Goal: Task Accomplishment & Management: Manage account settings

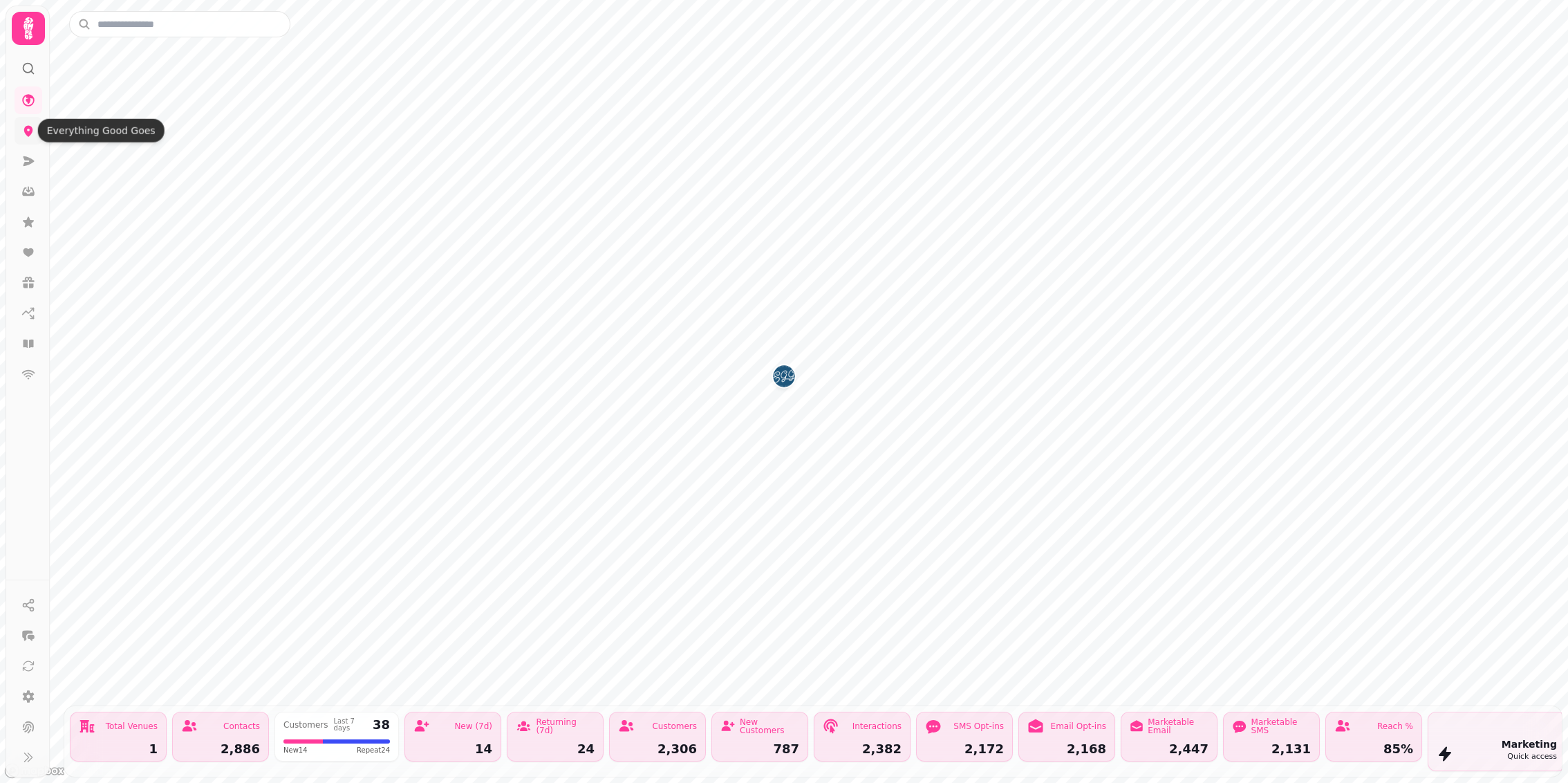
click at [27, 132] on icon at bounding box center [28, 131] width 9 height 11
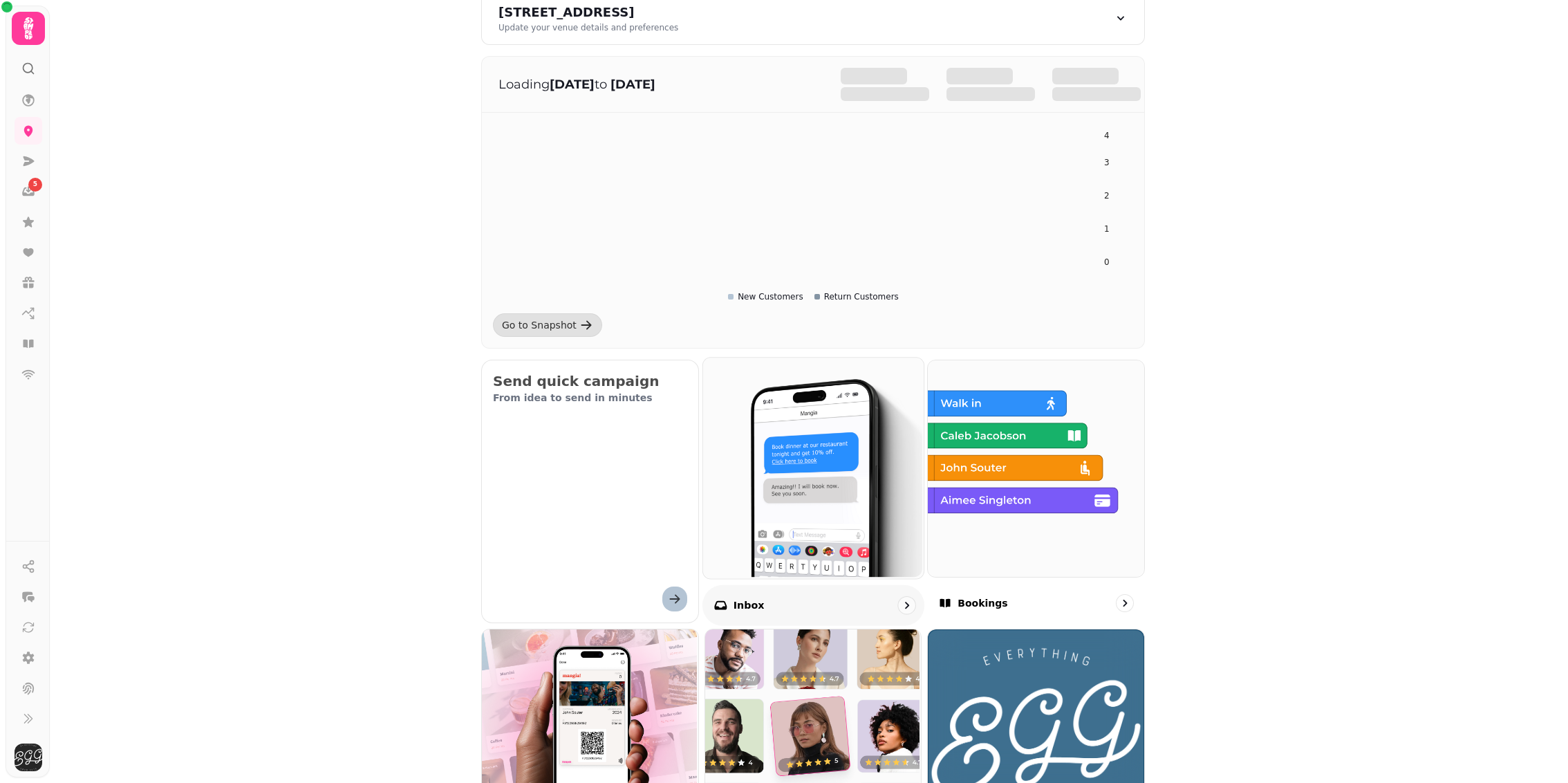
scroll to position [159, 0]
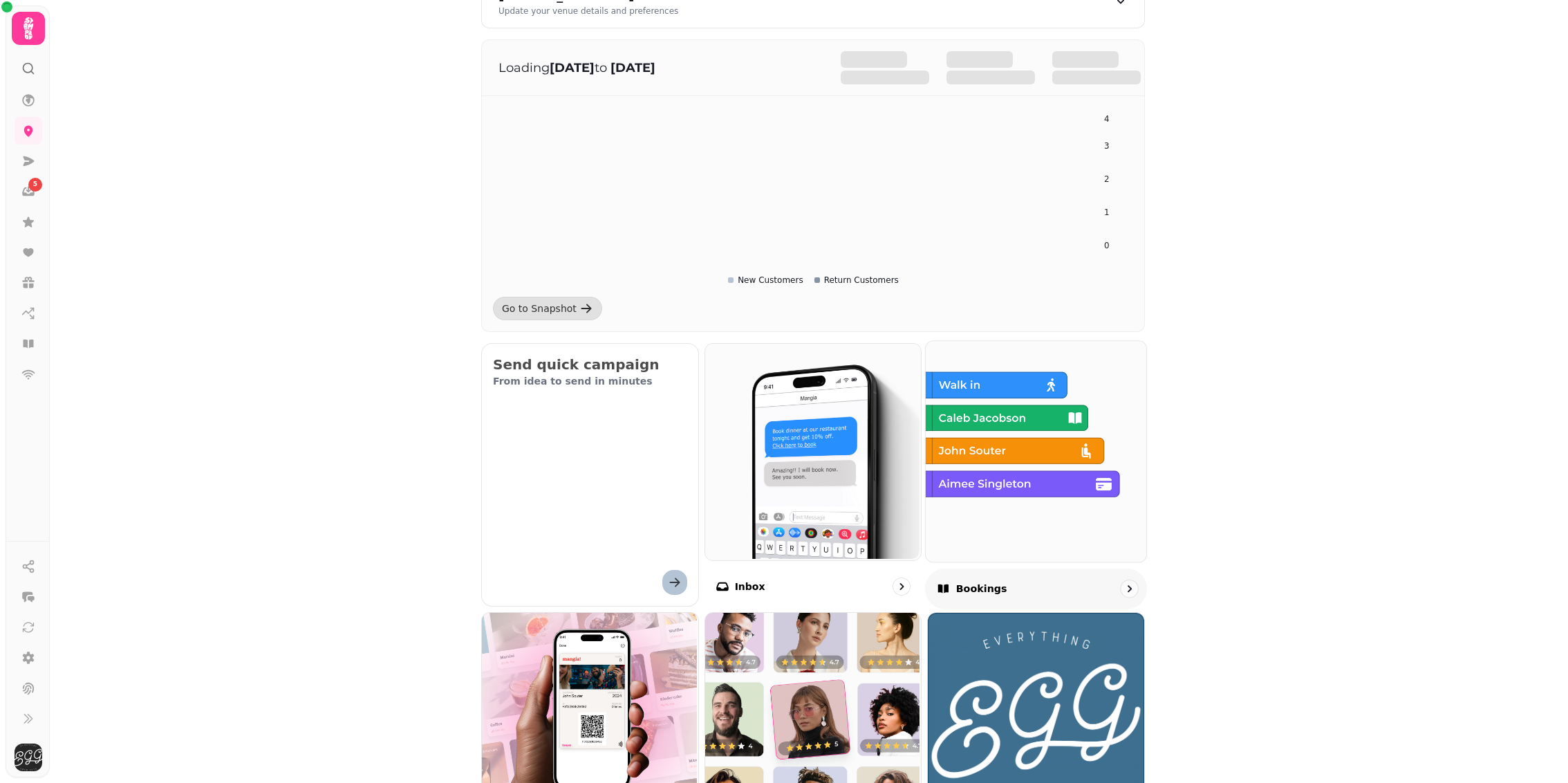
click at [1059, 585] on div "Bookings" at bounding box center [1036, 588] width 222 height 41
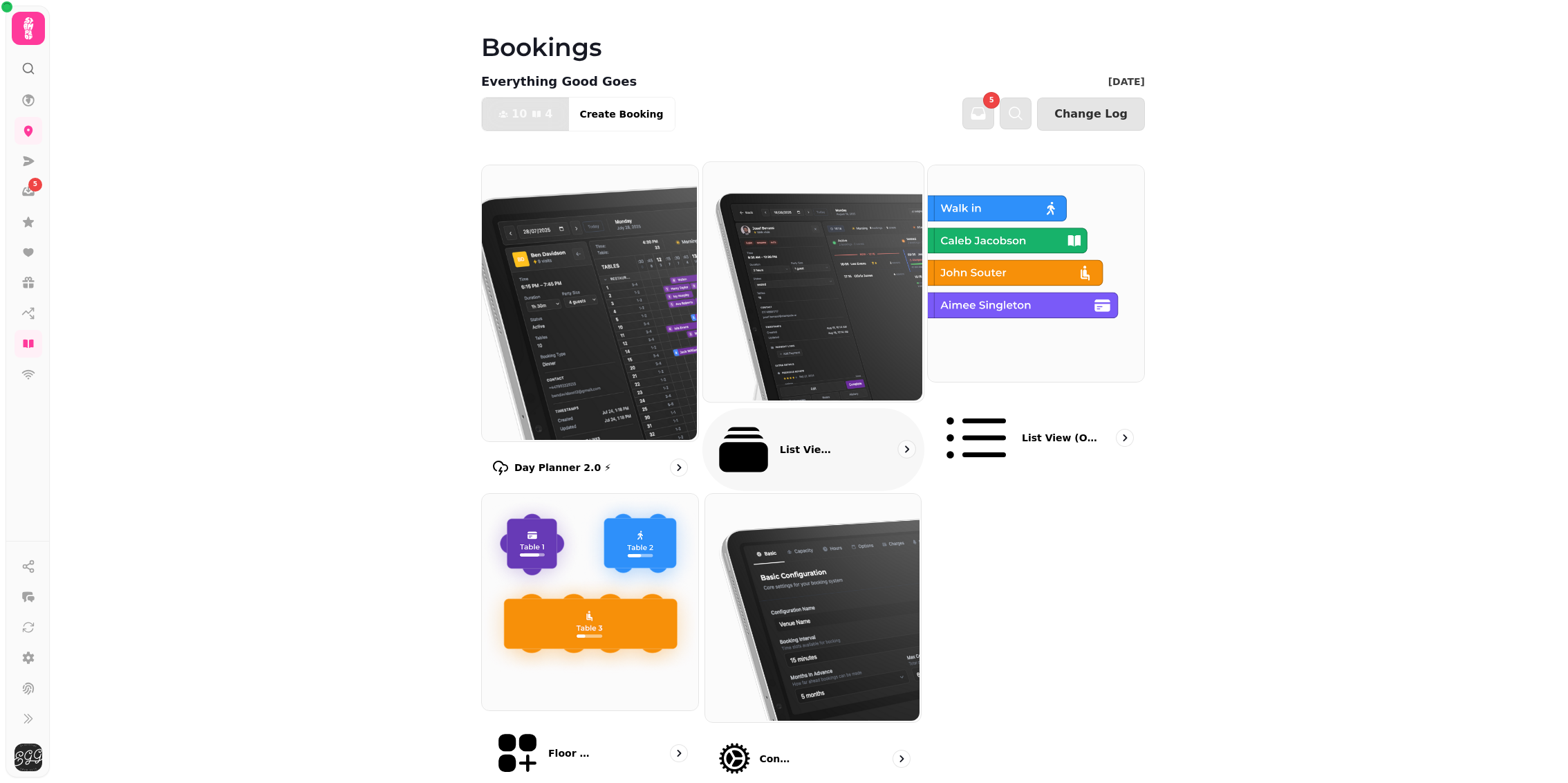
click at [780, 442] on p "List View 2.0 ⚡ (New)" at bounding box center [808, 450] width 58 height 14
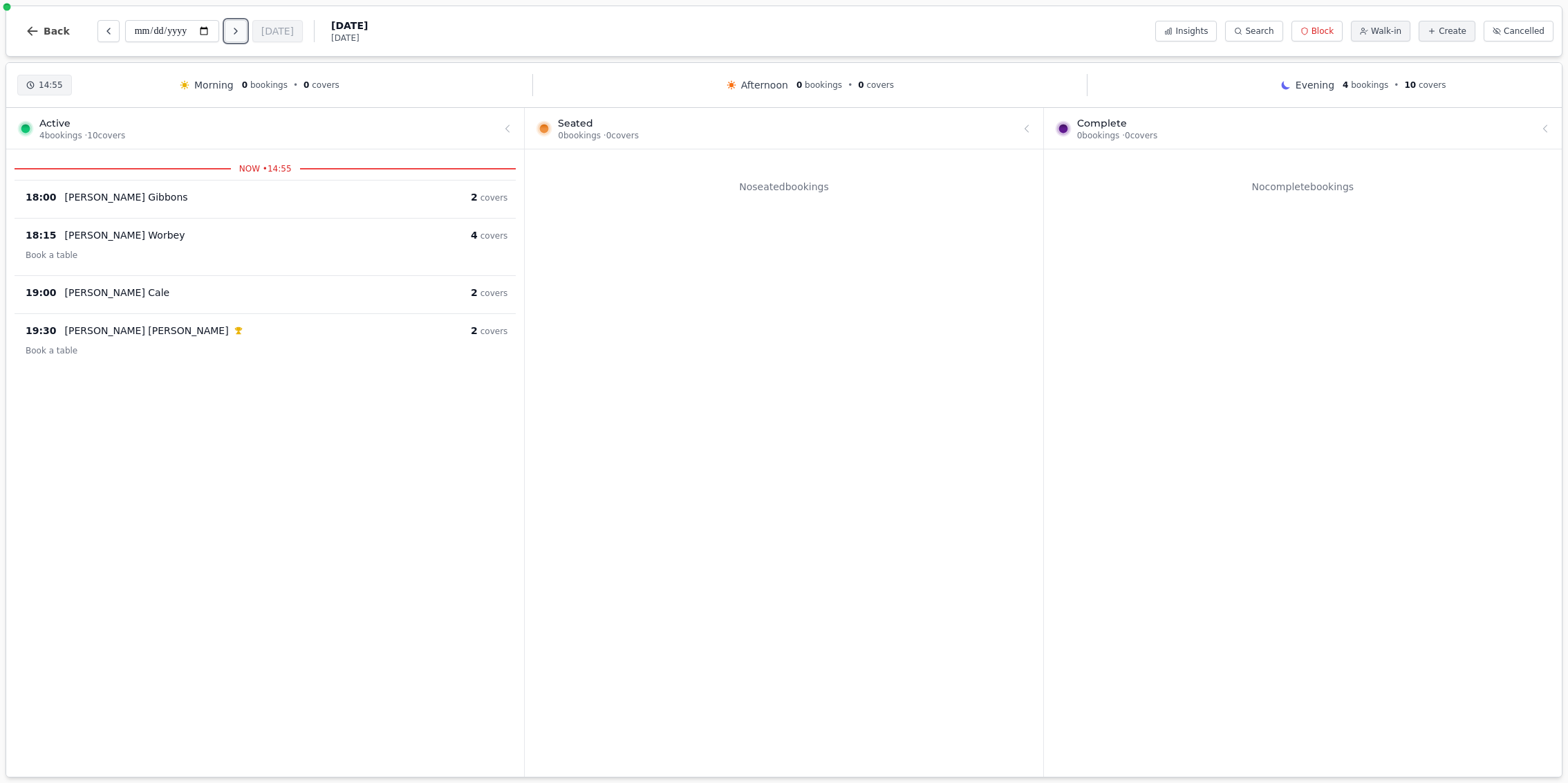
click at [241, 33] on icon "Next day" at bounding box center [236, 31] width 11 height 11
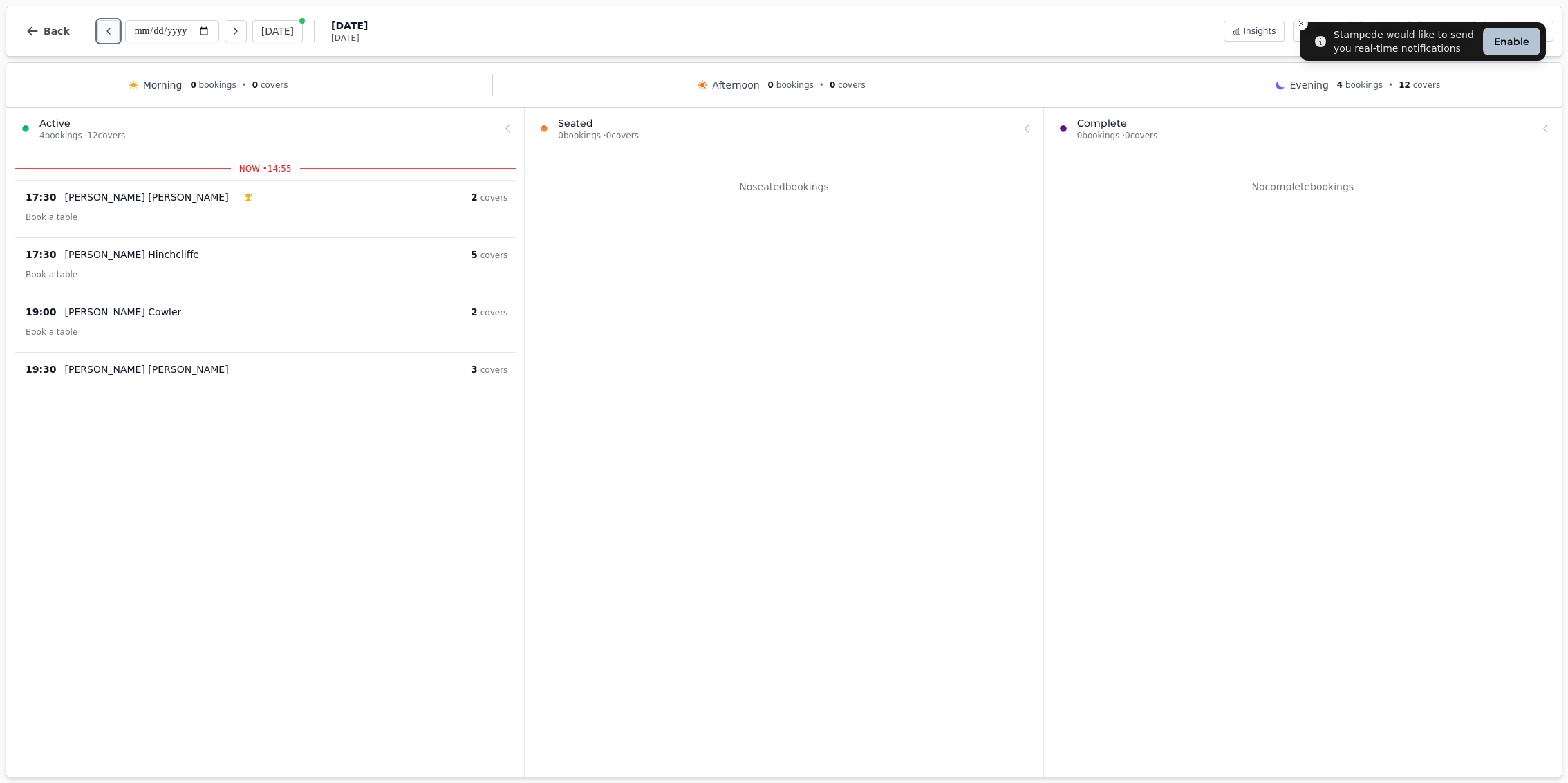
click at [108, 24] on button "Previous day" at bounding box center [108, 31] width 22 height 22
type input "**********"
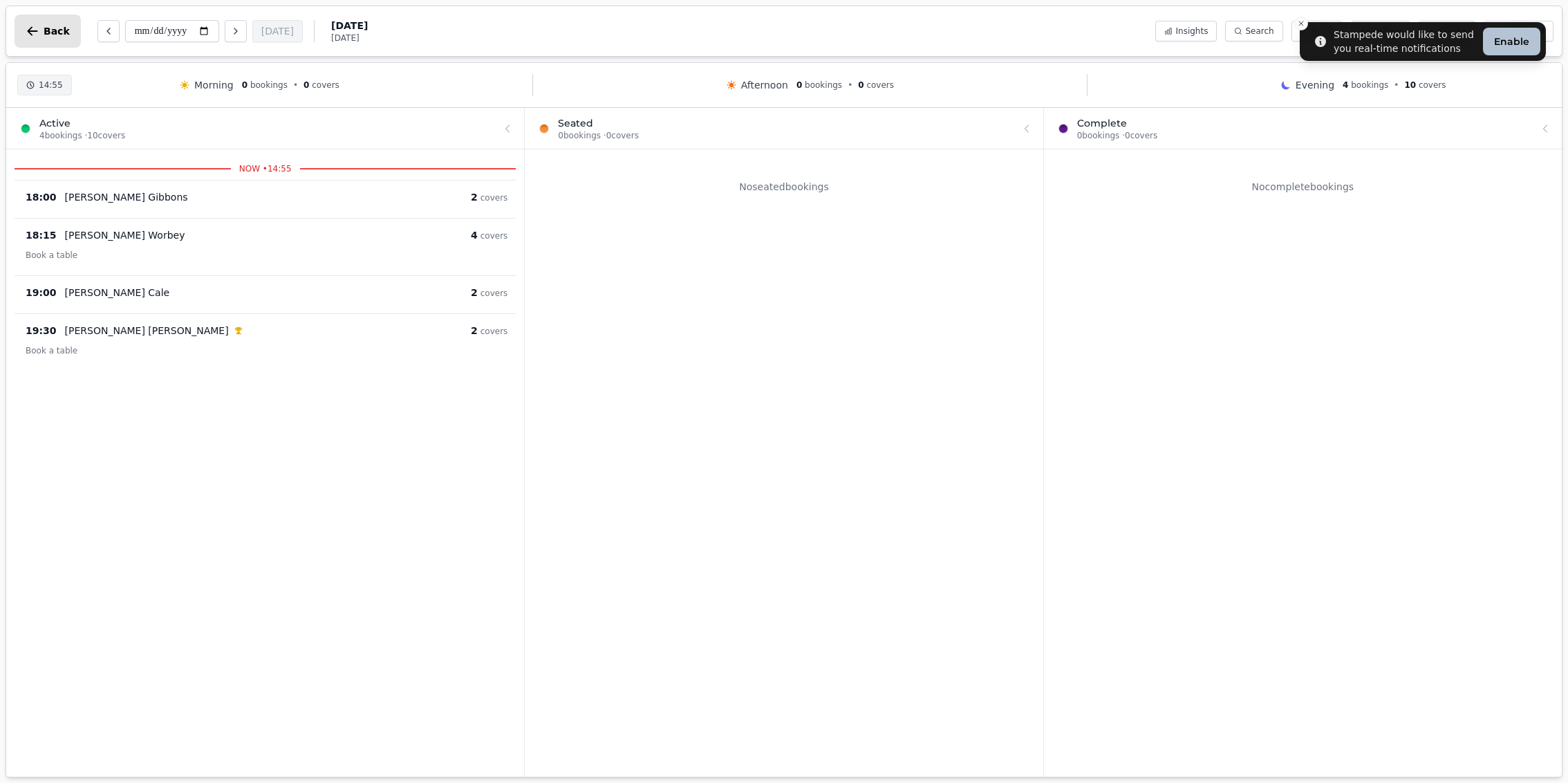
click at [53, 24] on button "Back" at bounding box center [47, 30] width 67 height 33
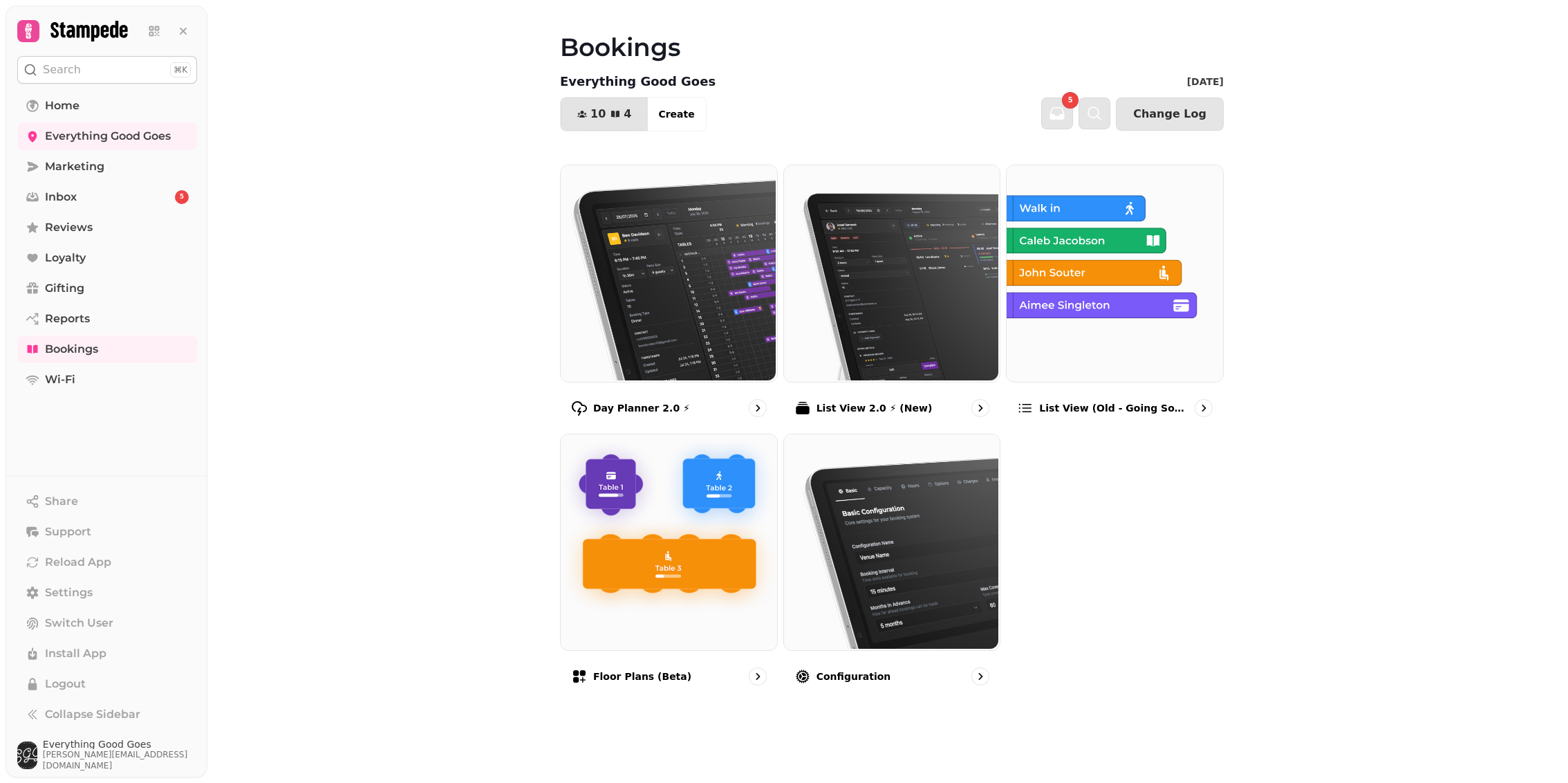
click at [67, 243] on nav "Home Everything Good Goes Marketing Inbox 5 Reviews Loyalty Gifting Reports Boo…" at bounding box center [107, 243] width 202 height 301
click at [67, 227] on span "Reviews" at bounding box center [69, 227] width 48 height 17
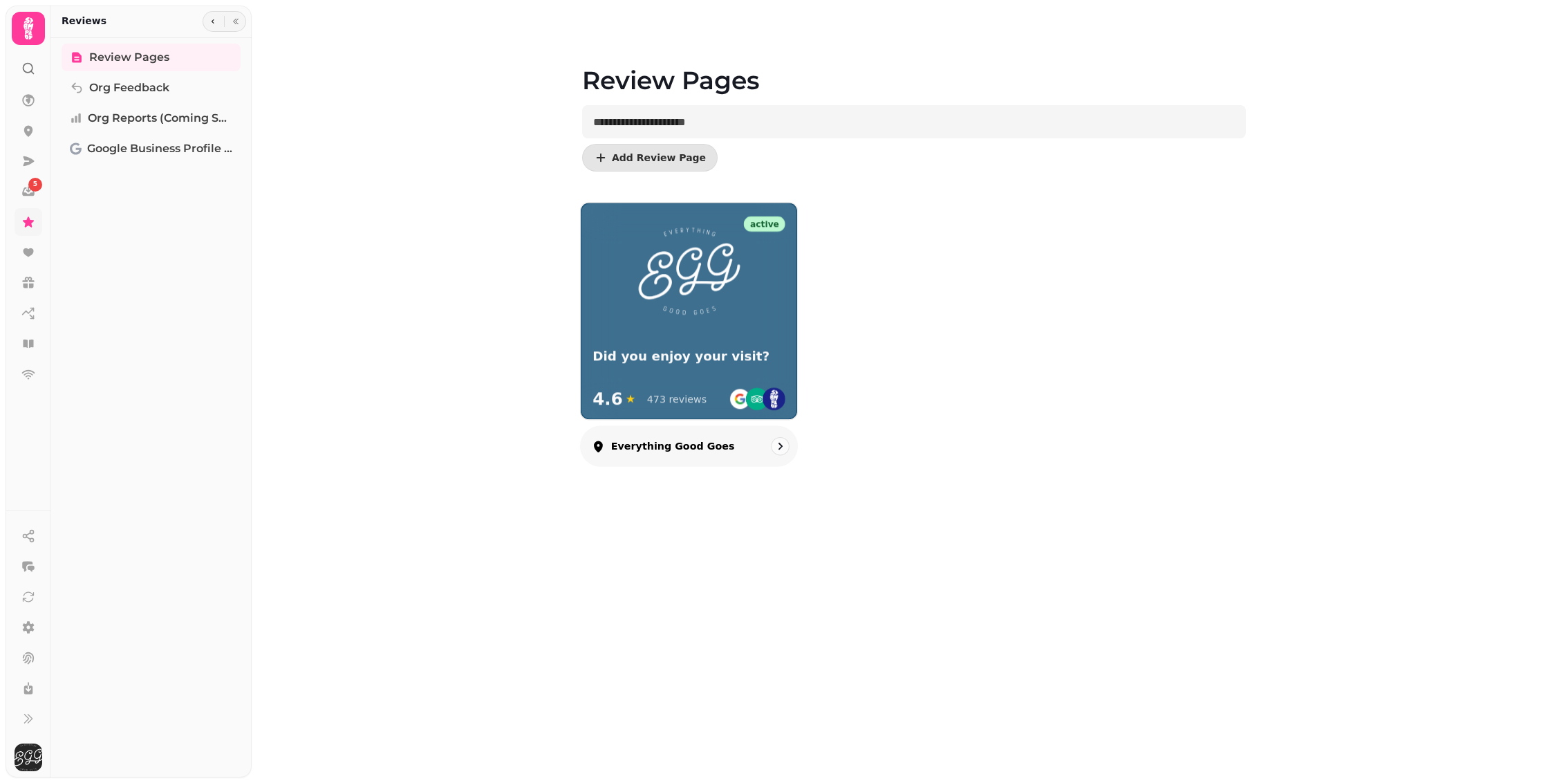
click at [673, 308] on img at bounding box center [689, 271] width 105 height 90
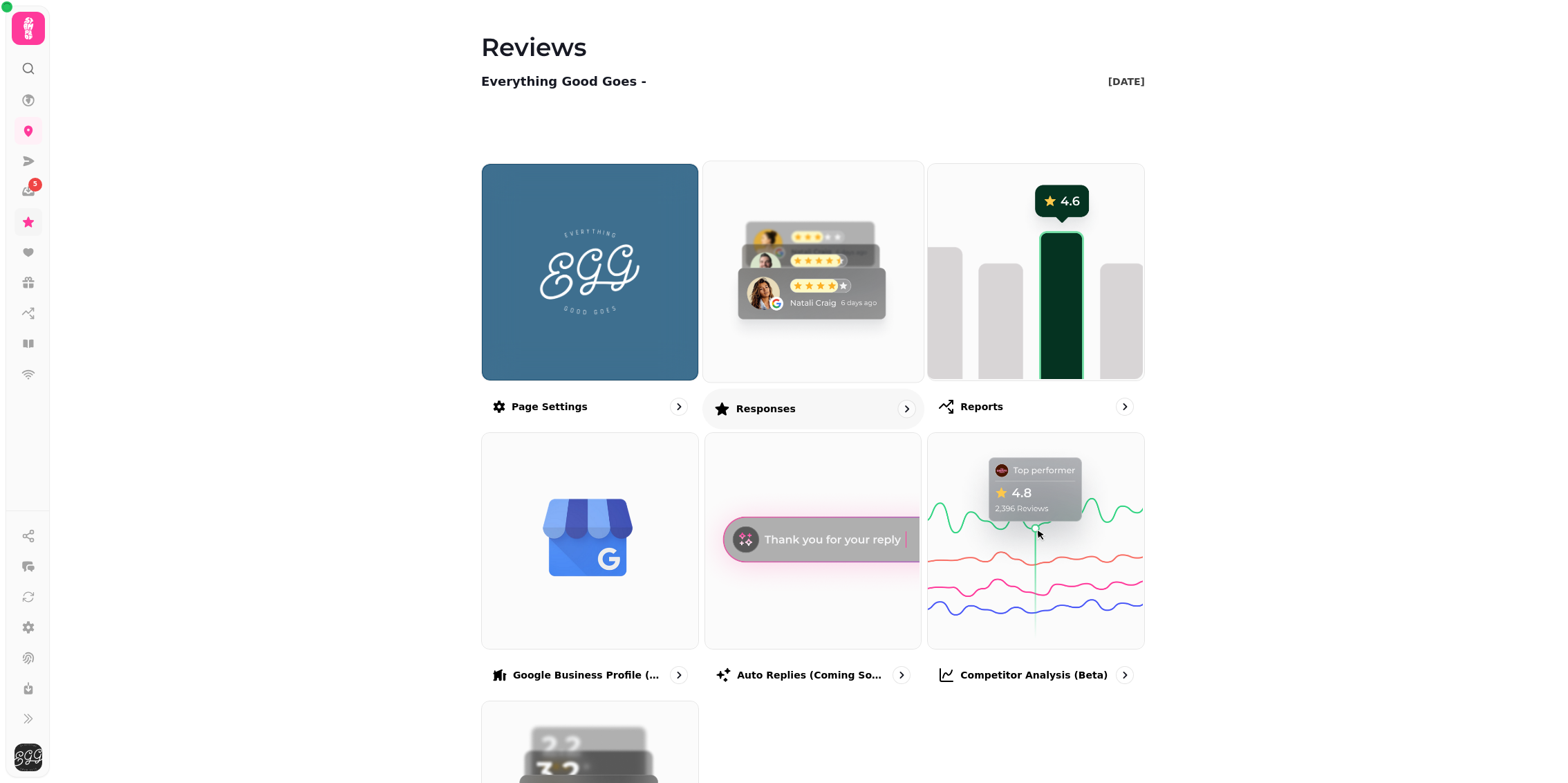
click at [764, 395] on div "Responses" at bounding box center [813, 408] width 222 height 41
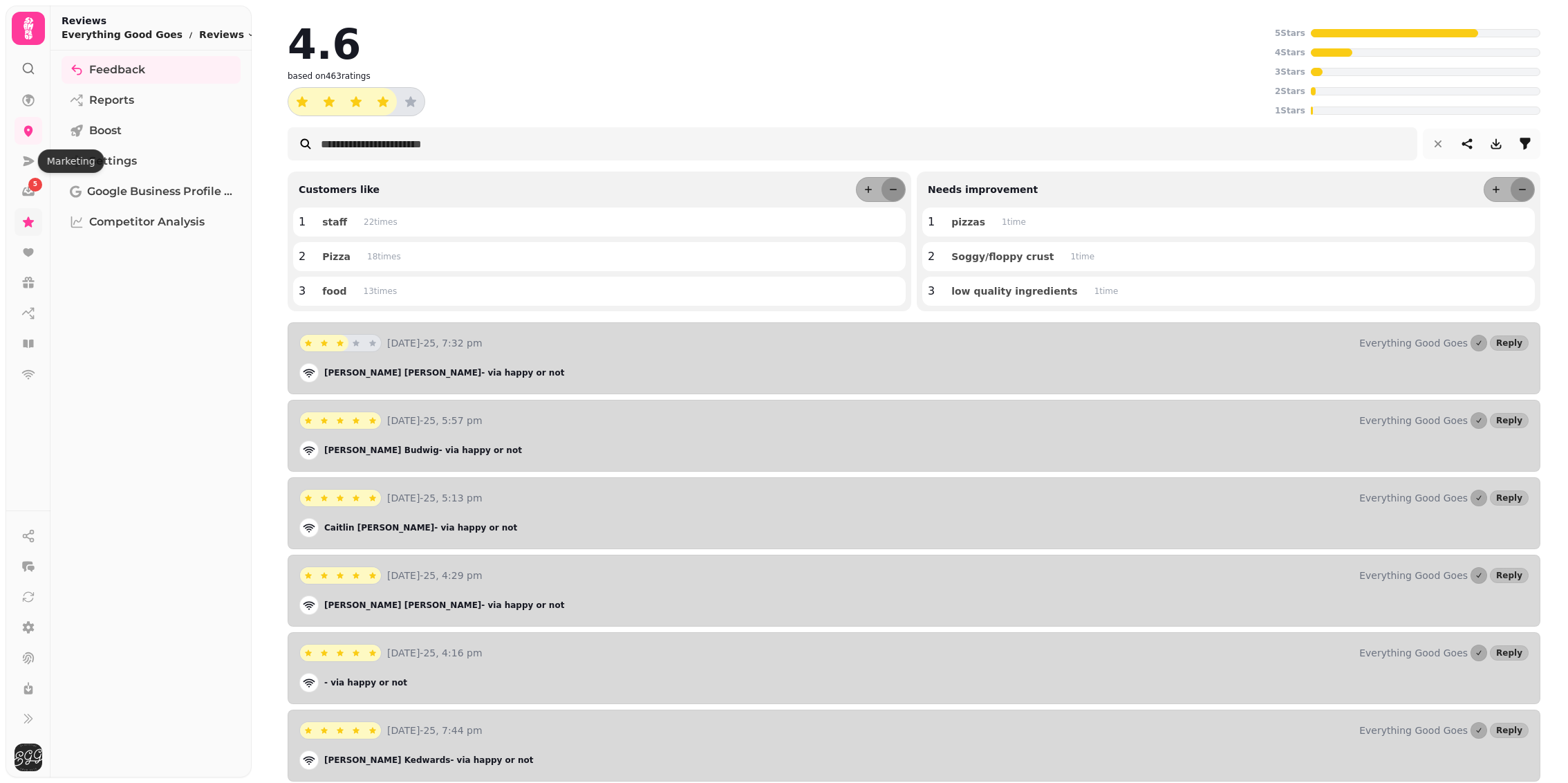
click at [28, 176] on nav "5" at bounding box center [28, 237] width 36 height 301
click at [28, 187] on div "5" at bounding box center [35, 184] width 14 height 14
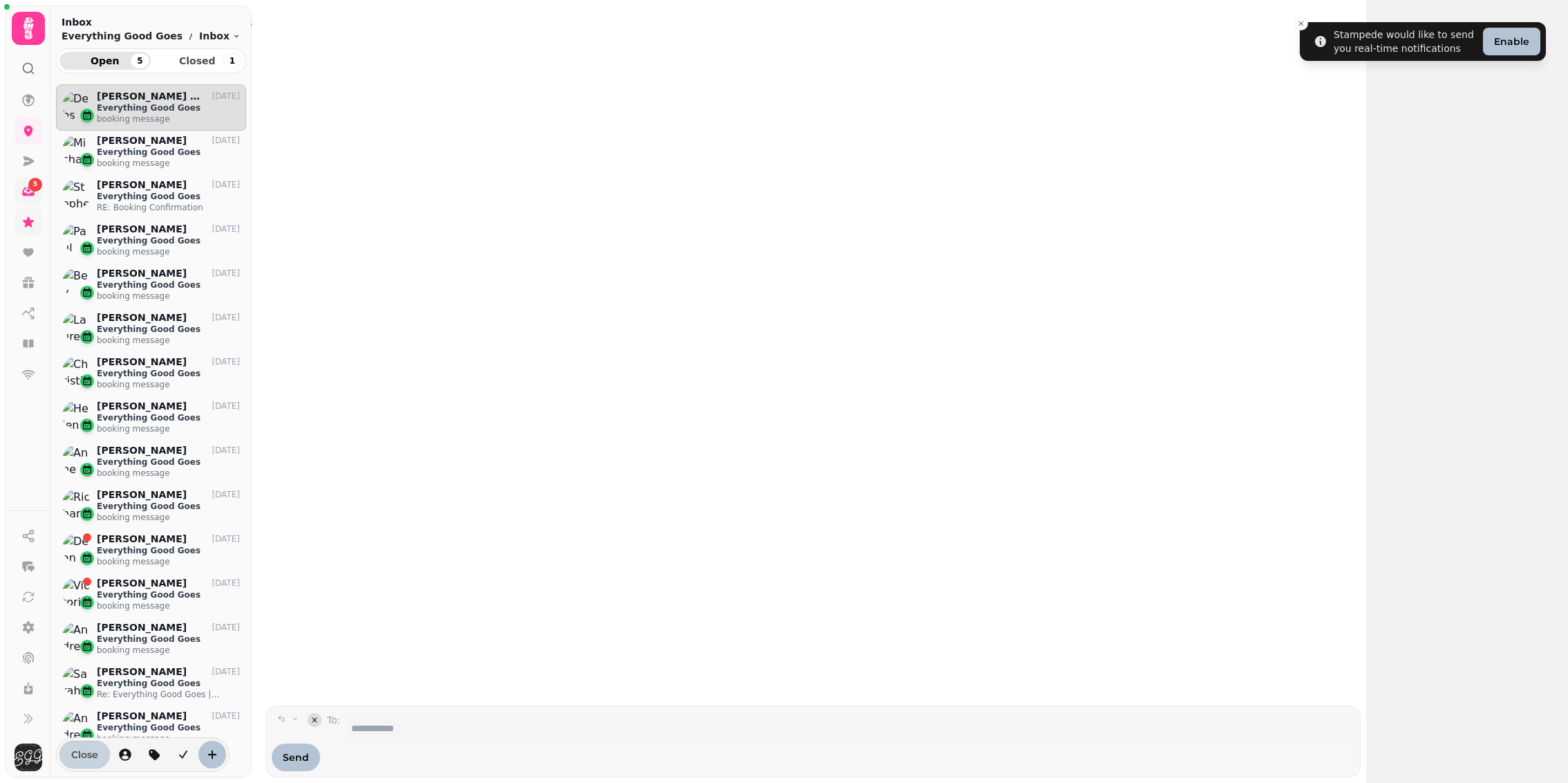
scroll to position [670, 190]
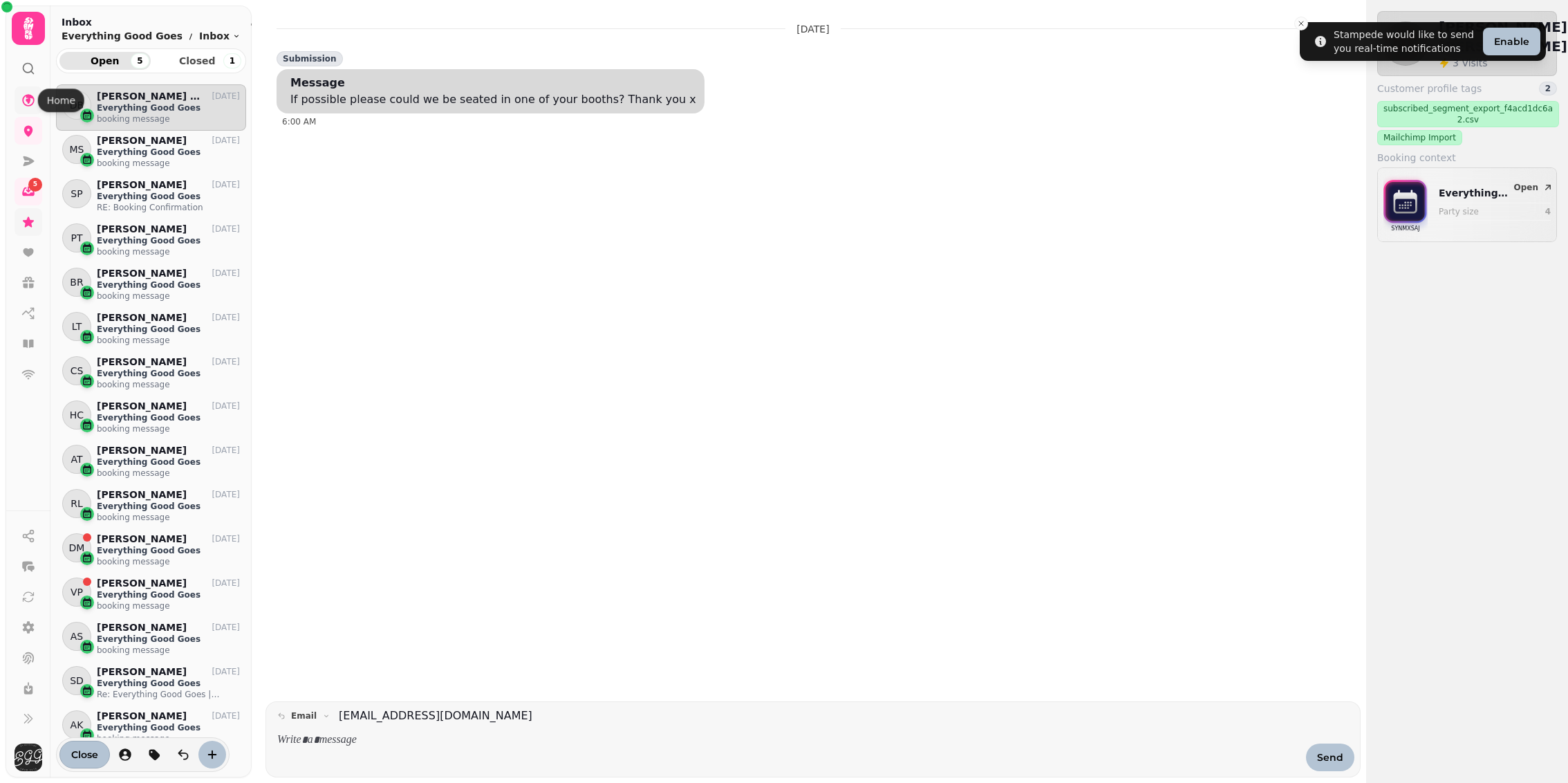
click at [27, 102] on icon at bounding box center [28, 100] width 14 height 14
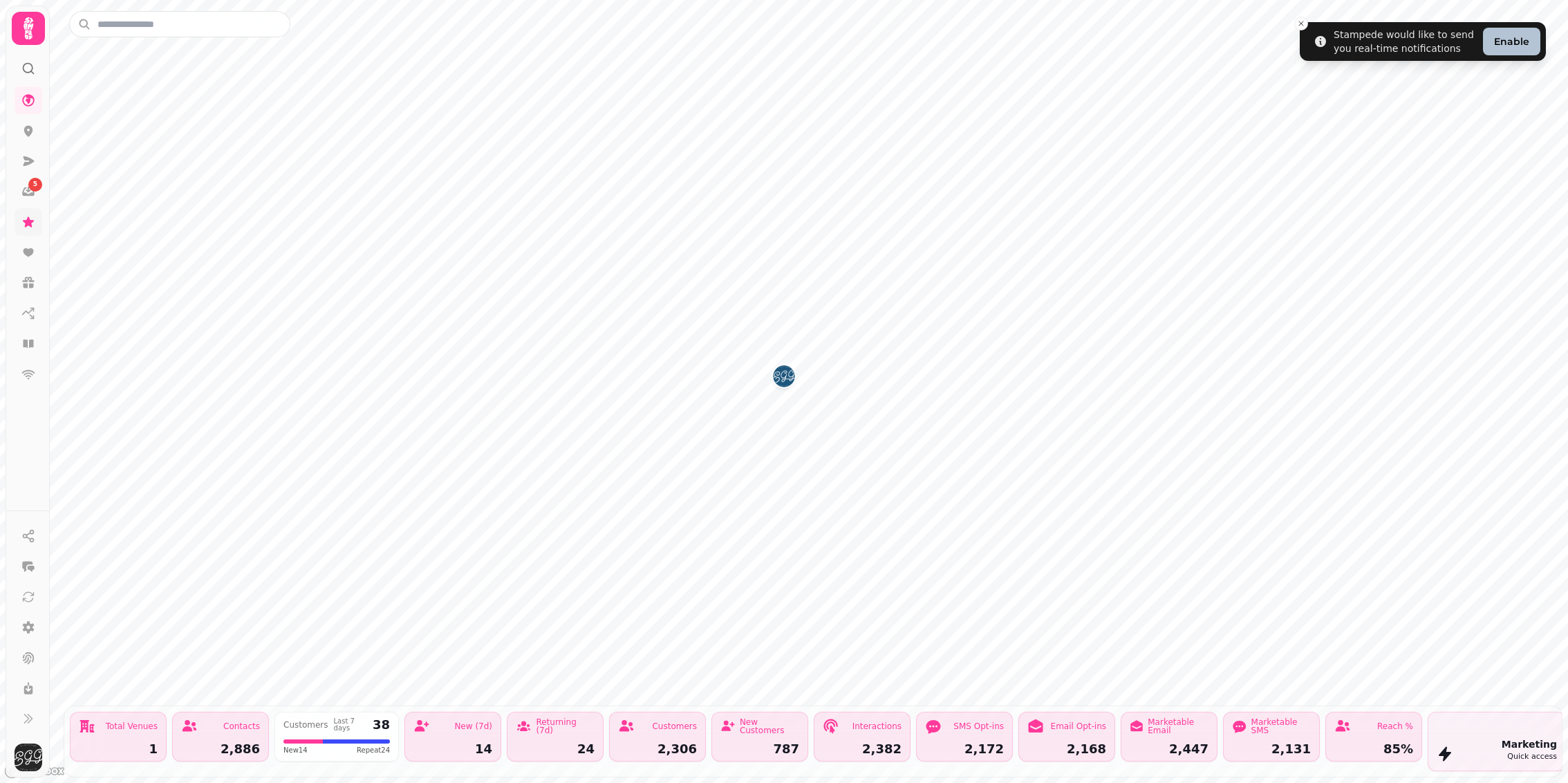
click at [26, 65] on icon at bounding box center [28, 68] width 14 height 14
